Goal: Information Seeking & Learning: Learn about a topic

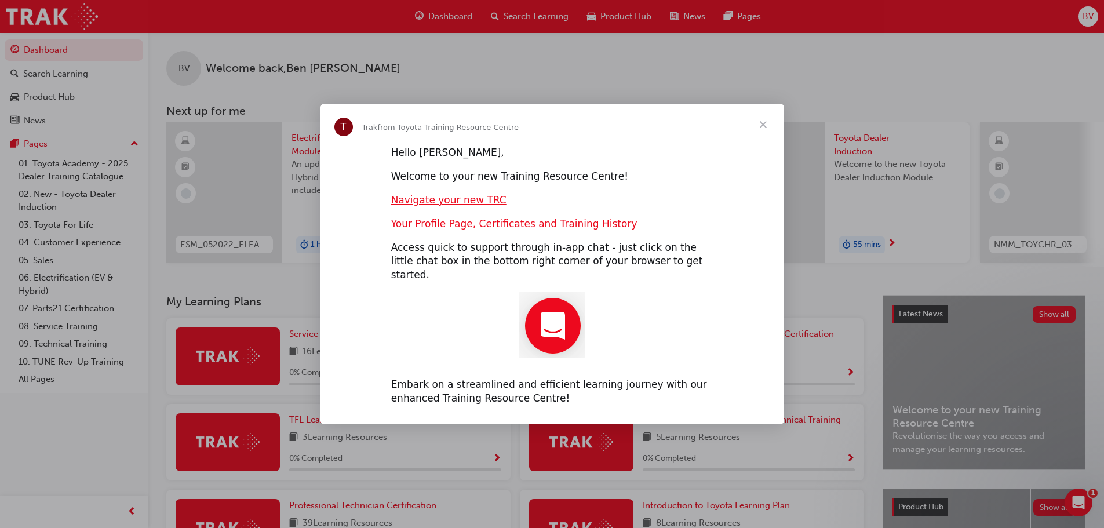
click at [762, 133] on span "Close" at bounding box center [763, 125] width 42 height 42
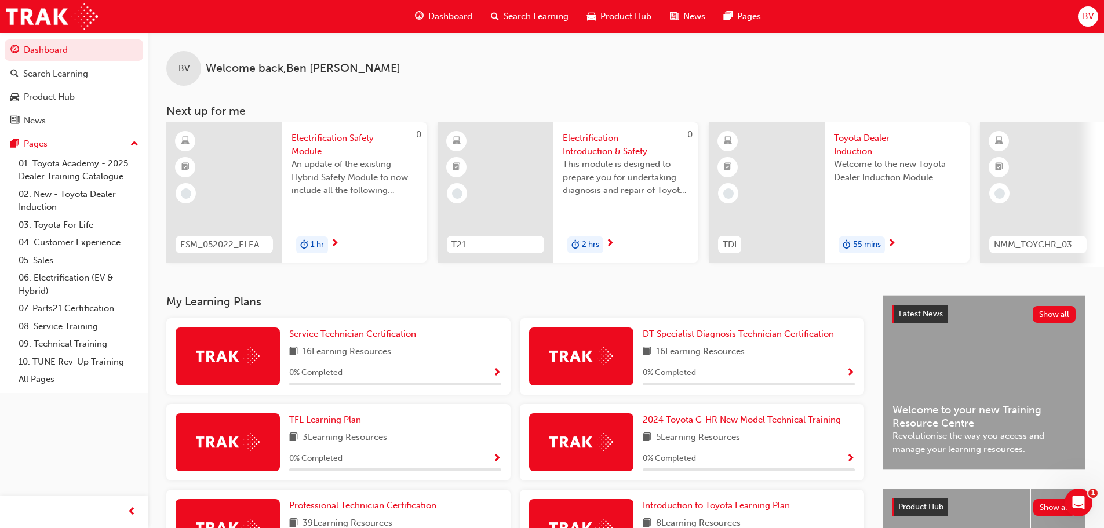
click at [538, 15] on span "Search Learning" at bounding box center [536, 16] width 65 height 13
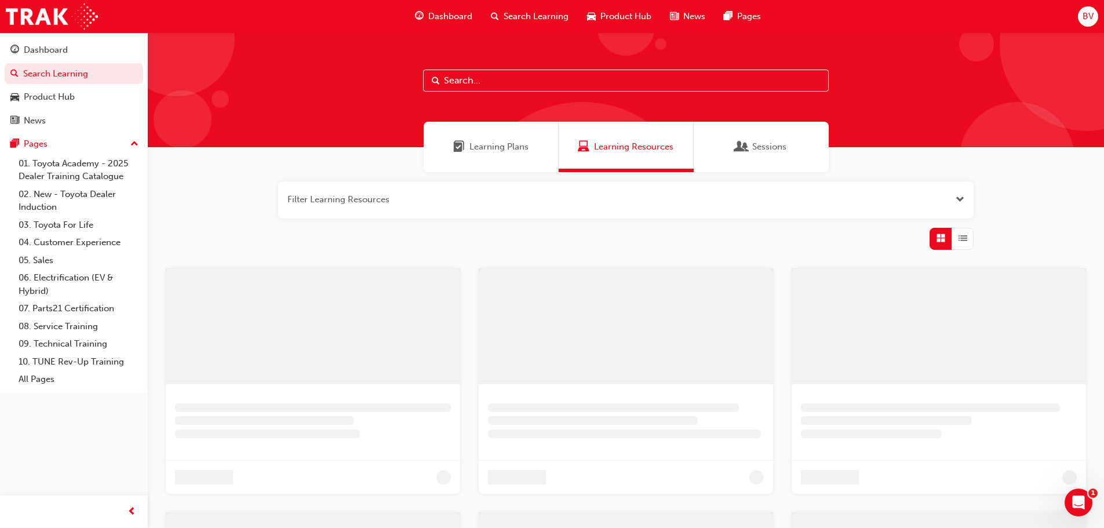
click at [475, 83] on input "text" at bounding box center [626, 81] width 406 height 22
type input "induction"
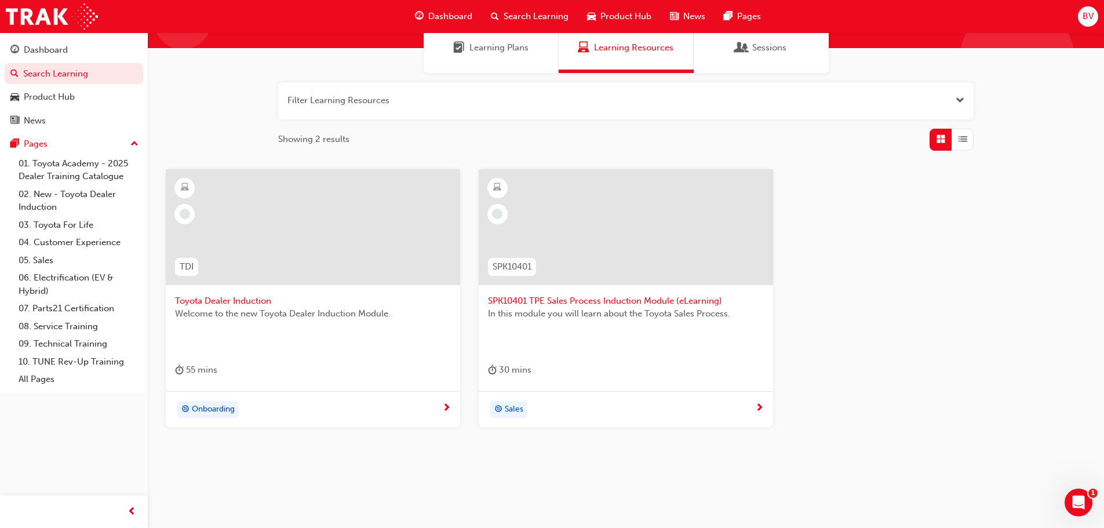
scroll to position [111, 0]
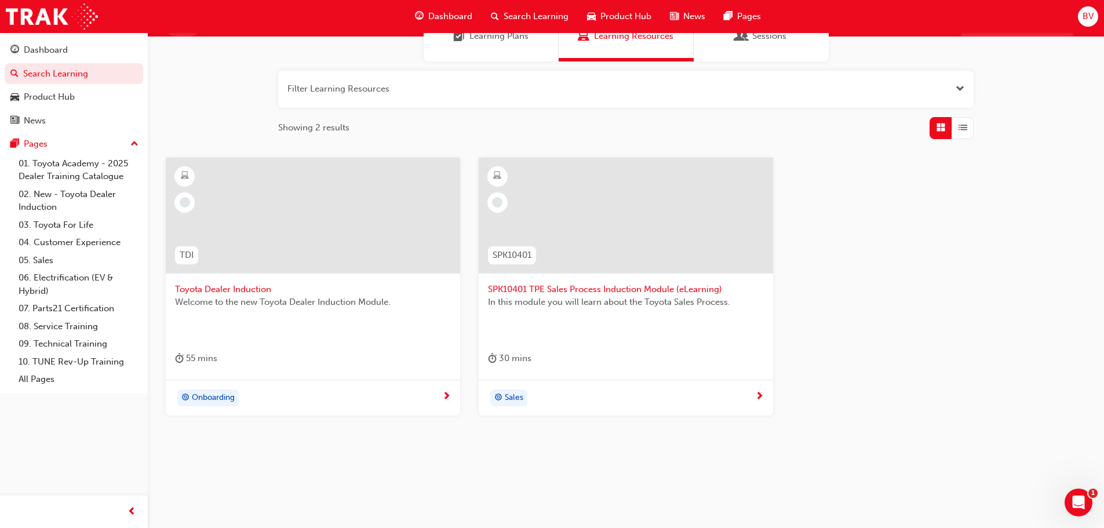
click at [213, 399] on span "Onboarding" at bounding box center [213, 397] width 43 height 13
